Goal: Answer question/provide support: Answer question/provide support

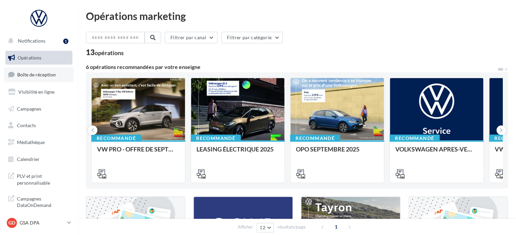
click at [33, 73] on span "Boîte de réception" at bounding box center [36, 75] width 39 height 6
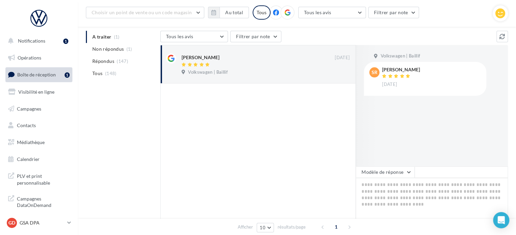
scroll to position [69, 0]
click at [381, 186] on textarea at bounding box center [432, 197] width 152 height 42
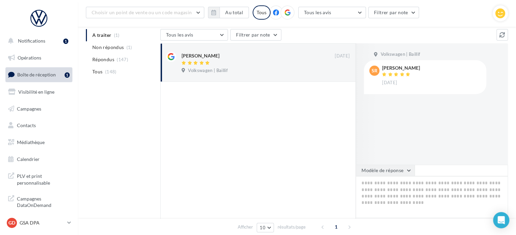
click at [409, 170] on button "Modèle de réponse" at bounding box center [385, 171] width 59 height 12
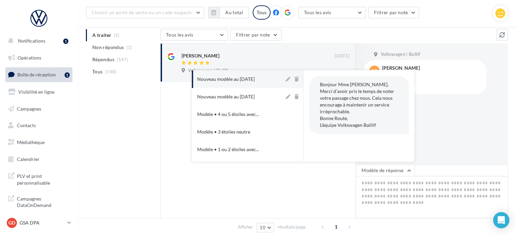
click at [284, 189] on div at bounding box center [258, 159] width 196 height 154
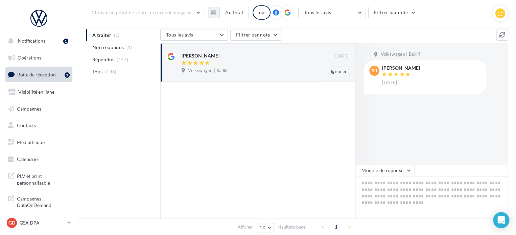
click at [218, 66] on div "Suzelle Renoir 07 sept. Volkswagen | Baillif Ignorer" at bounding box center [266, 64] width 168 height 24
click at [204, 56] on div "Suzelle Renoir" at bounding box center [201, 55] width 38 height 7
click at [388, 67] on div "Suzelle Renoir" at bounding box center [401, 68] width 38 height 5
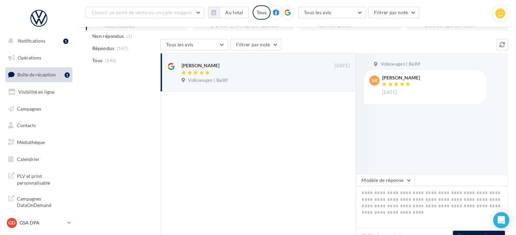
scroll to position [0, 0]
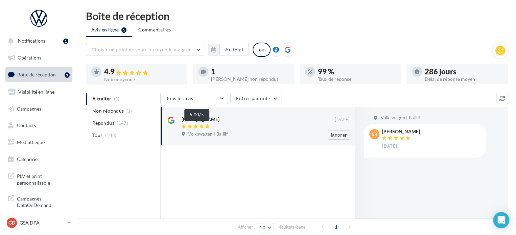
click at [190, 127] on icon at bounding box center [189, 127] width 5 height 4
click at [118, 111] on span "Non répondus" at bounding box center [107, 111] width 31 height 7
click at [203, 118] on div "Suzelle Renoir" at bounding box center [201, 119] width 38 height 7
drag, startPoint x: 410, startPoint y: 134, endPoint x: 397, endPoint y: 130, distance: 14.3
click at [397, 130] on div "Suzelle Renoir" at bounding box center [401, 131] width 38 height 5
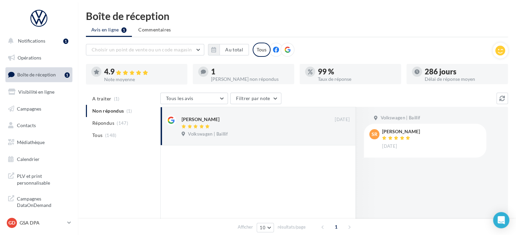
click at [397, 130] on div "Suzelle Renoir" at bounding box center [401, 131] width 38 height 5
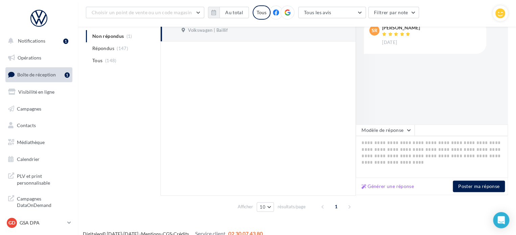
scroll to position [118, 0]
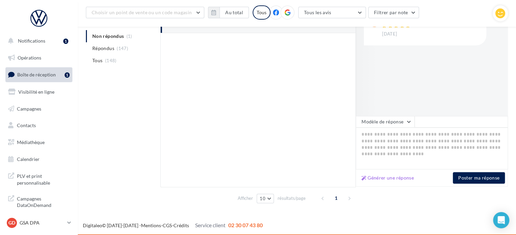
click at [419, 178] on div "Générer une réponse" at bounding box center [406, 178] width 94 height 8
click at [398, 176] on button "Générer une réponse" at bounding box center [388, 178] width 58 height 8
type textarea "**********"
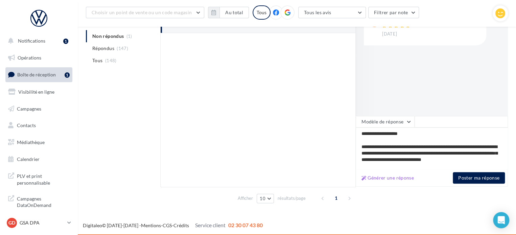
scroll to position [16, 0]
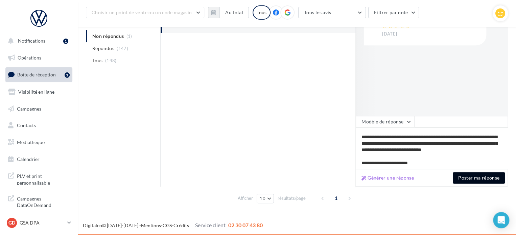
click at [483, 177] on button "Poster ma réponse" at bounding box center [479, 178] width 52 height 12
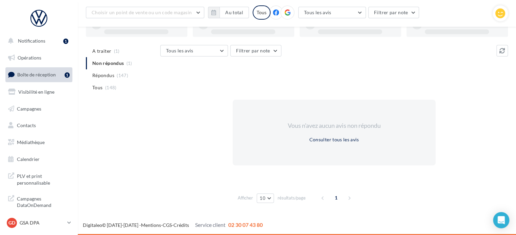
scroll to position [52, 0]
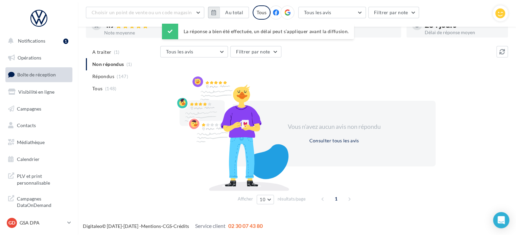
click at [216, 12] on icon "button" at bounding box center [214, 12] width 5 height 5
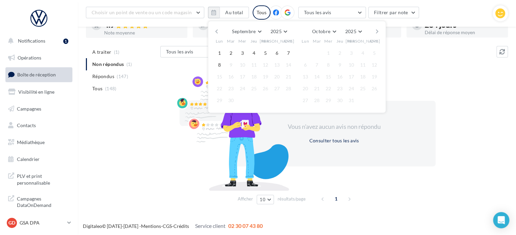
click at [219, 33] on button "button" at bounding box center [217, 31] width 6 height 9
click at [265, 52] on button "1" at bounding box center [266, 53] width 10 height 10
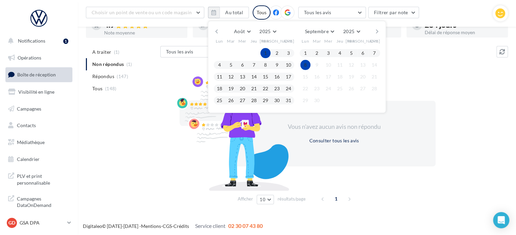
click at [305, 64] on button "8" at bounding box center [306, 65] width 10 height 10
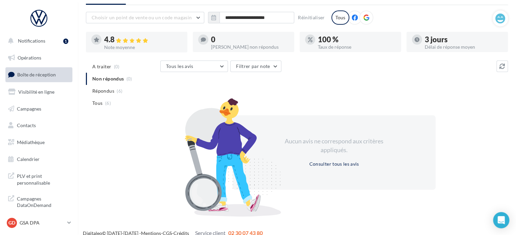
scroll to position [32, 0]
click at [42, 40] on span "Notifications" at bounding box center [31, 41] width 27 height 6
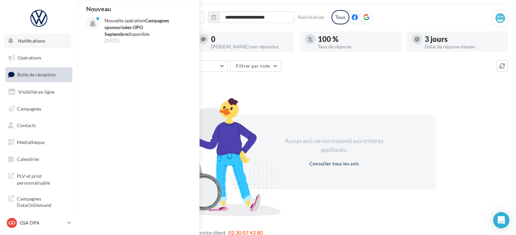
click at [42, 40] on span "Notifications" at bounding box center [31, 41] width 27 height 6
